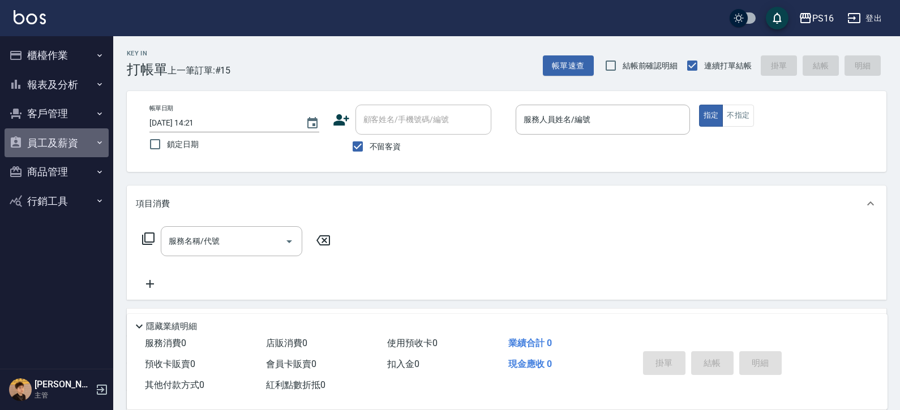
click at [43, 138] on button "員工及薪資" at bounding box center [57, 142] width 104 height 29
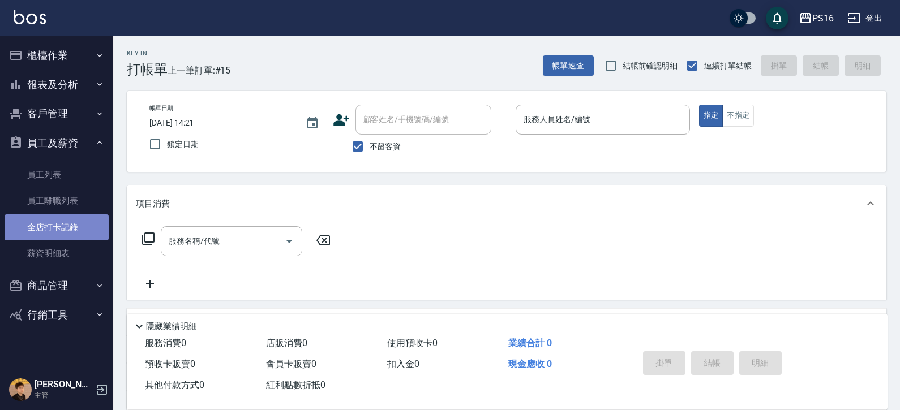
click at [39, 227] on link "全店打卡記錄" at bounding box center [57, 227] width 104 height 26
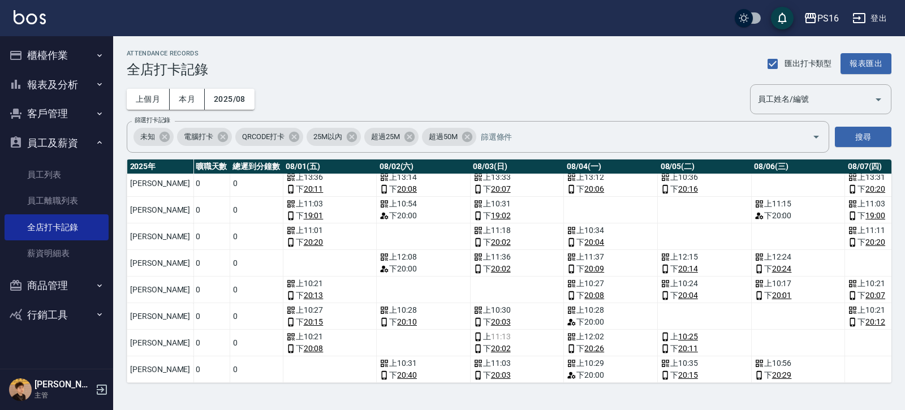
scroll to position [55, 46]
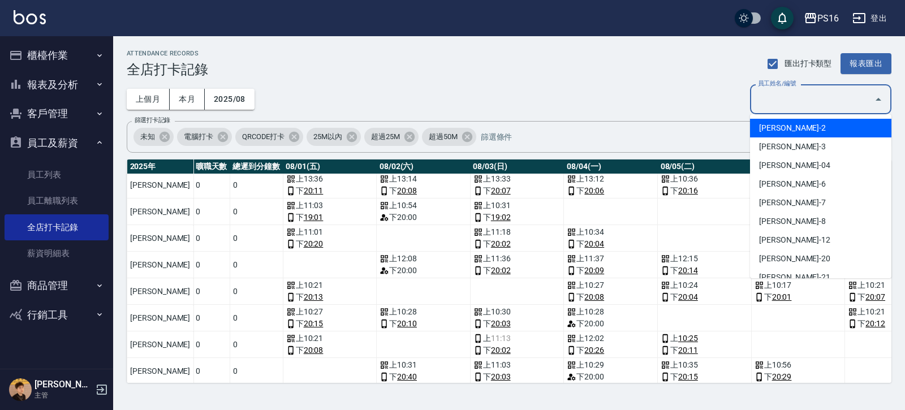
drag, startPoint x: 839, startPoint y: 106, endPoint x: 828, endPoint y: 114, distance: 13.7
click at [837, 108] on input "員工姓名/編號" at bounding box center [812, 99] width 114 height 20
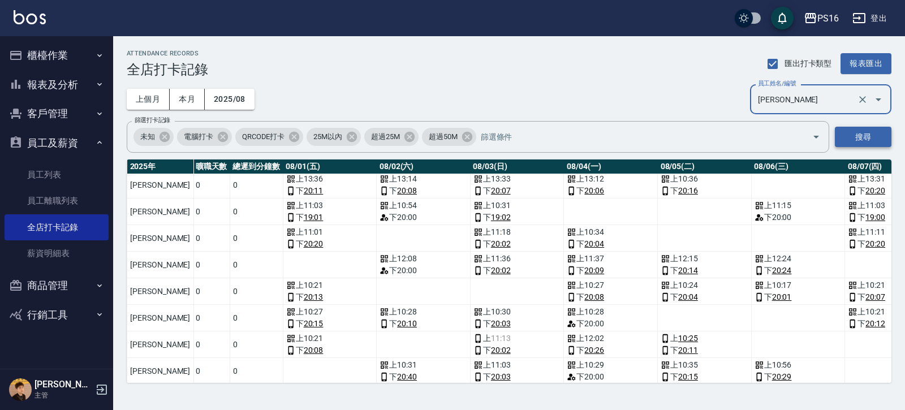
type input "[PERSON_NAME]"
click at [867, 142] on button "搜尋" at bounding box center [863, 137] width 57 height 21
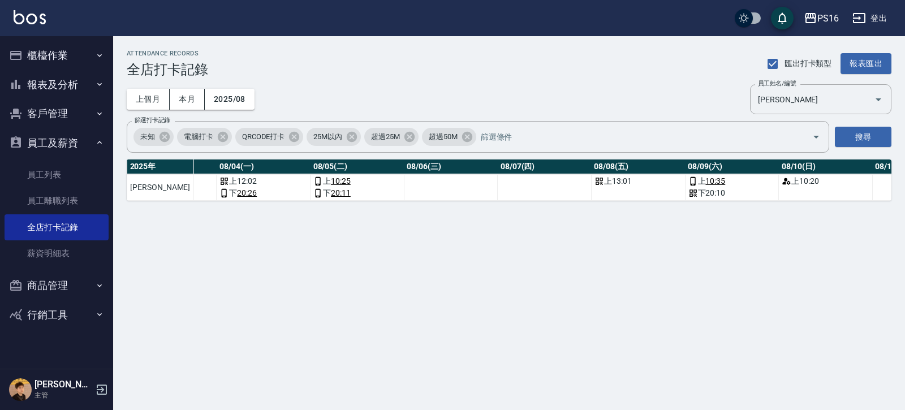
scroll to position [0, 382]
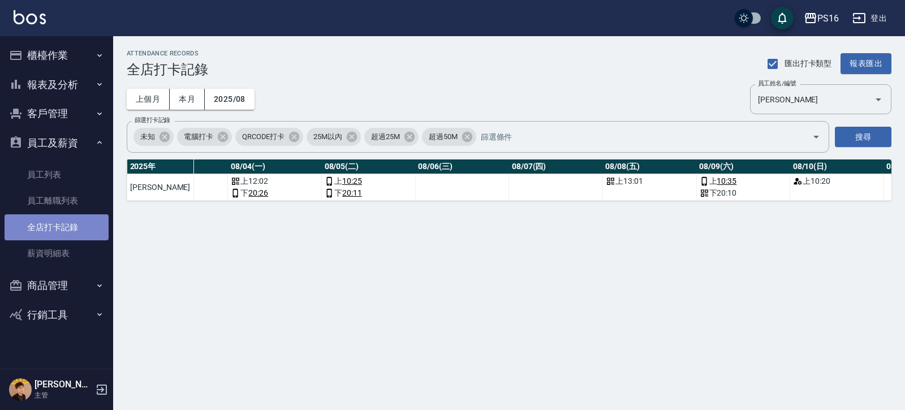
click at [85, 234] on link "全店打卡記錄" at bounding box center [57, 227] width 104 height 26
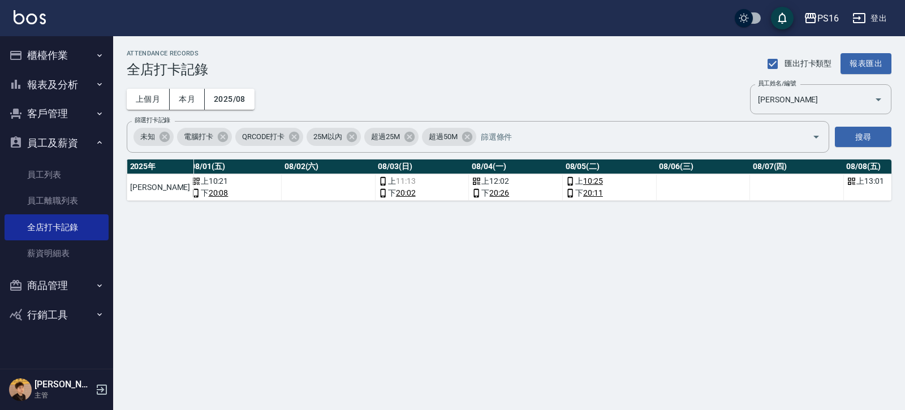
scroll to position [0, 136]
drag, startPoint x: 319, startPoint y: 209, endPoint x: 296, endPoint y: 209, distance: 22.1
click at [296, 201] on div "[DATE] 總打卡天數 曠職天數 總遲到分鐘數 08/01(五) 08/02(六) 08/03(日) 08/04(一) 08/05(二) 08/06(三) …" at bounding box center [509, 180] width 765 height 41
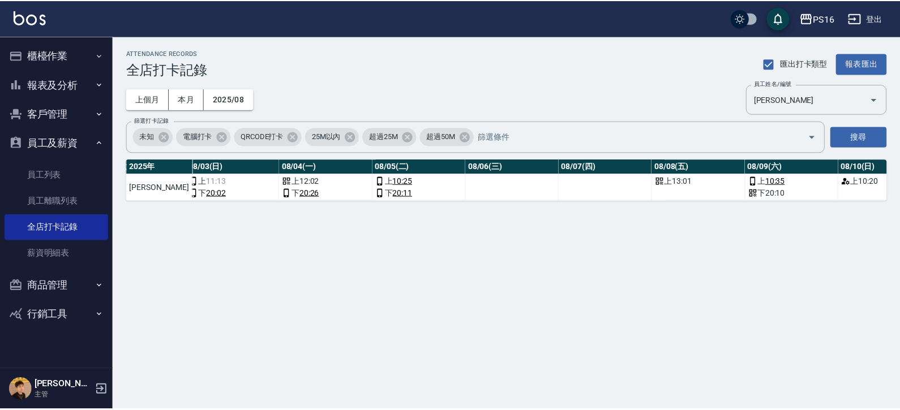
scroll to position [0, 332]
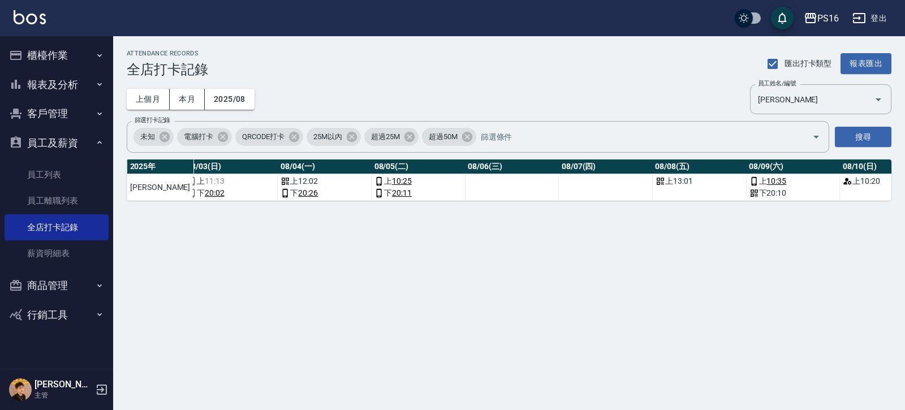
click at [87, 151] on button "員工及薪資" at bounding box center [57, 142] width 104 height 29
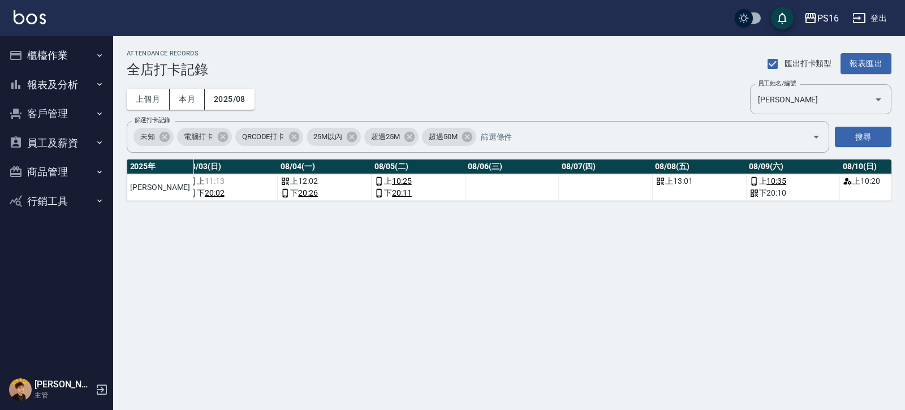
click at [89, 54] on button "櫃檯作業" at bounding box center [57, 55] width 104 height 29
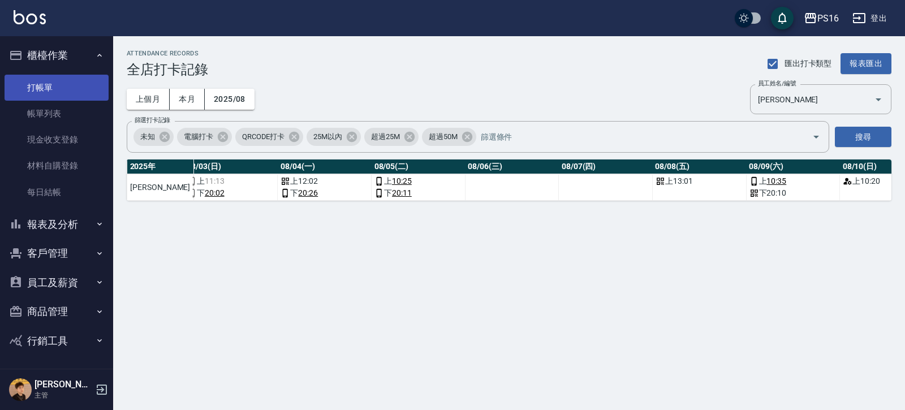
click at [76, 98] on link "打帳單" at bounding box center [57, 88] width 104 height 26
